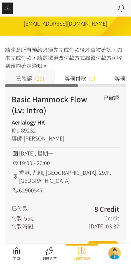
scroll to position [60, 0]
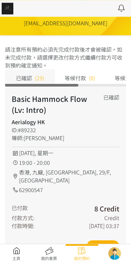
click at [13, 258] on link at bounding box center [16, 254] width 33 height 15
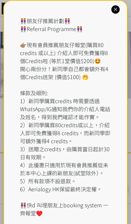
click at [117, 10] on icon at bounding box center [115, 9] width 6 height 6
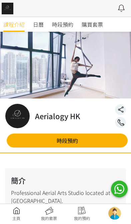
click at [66, 26] on span "時段預約" at bounding box center [62, 24] width 21 height 8
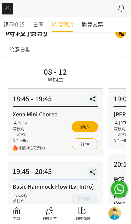
scroll to position [17, 0]
